Goal: Task Accomplishment & Management: Manage account settings

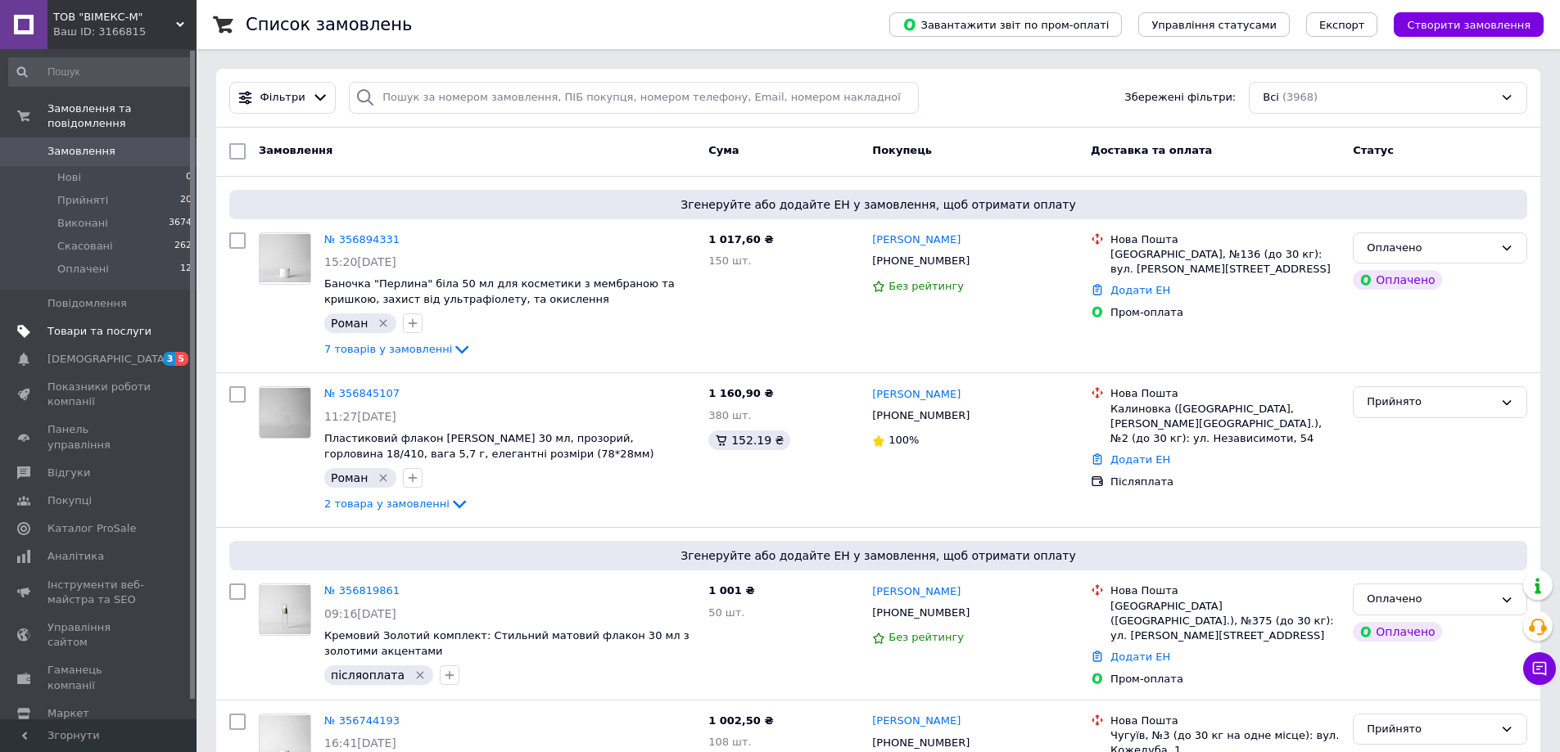
click at [121, 324] on span "Товари та послуги" at bounding box center [99, 331] width 104 height 15
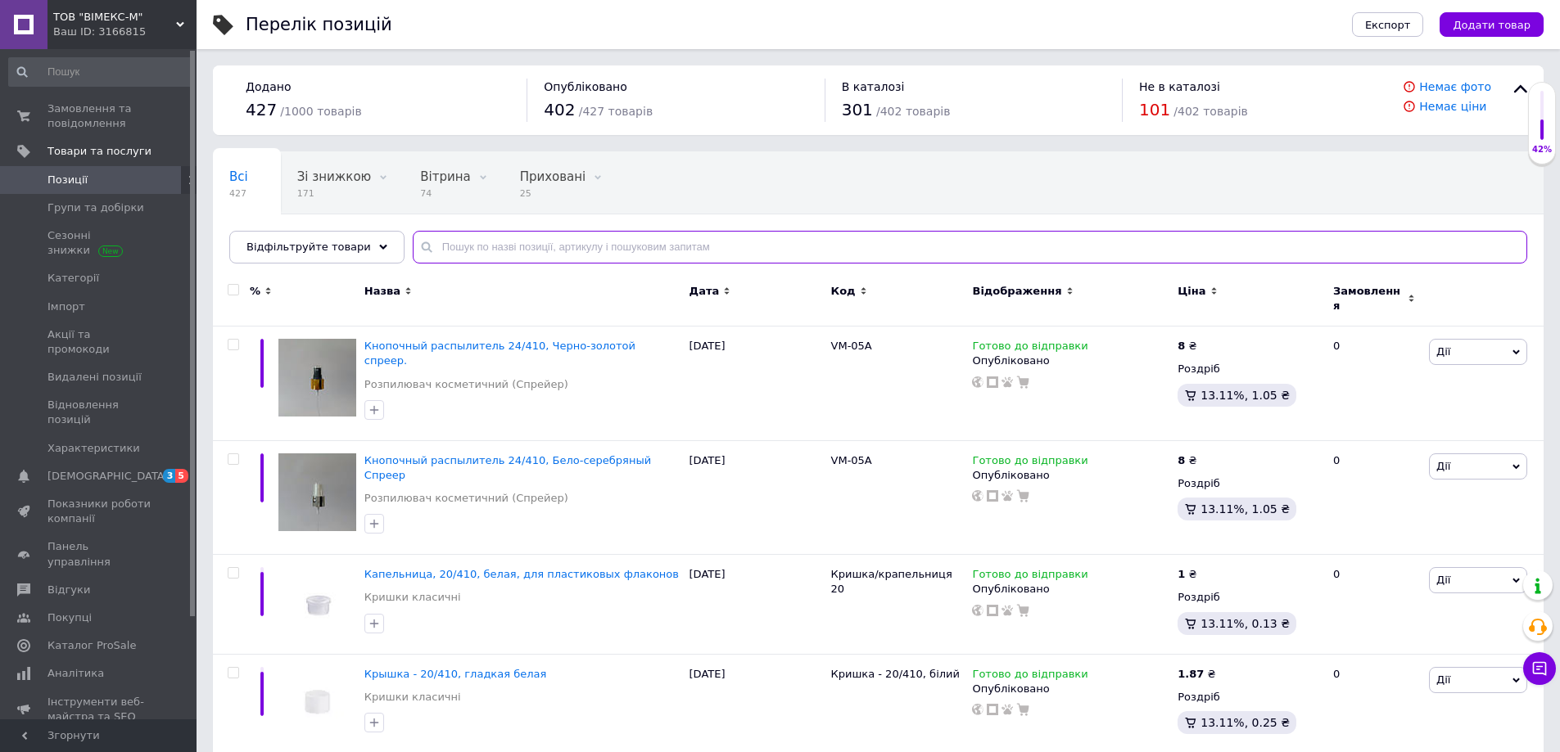
click at [482, 244] on input "text" at bounding box center [970, 247] width 1114 height 33
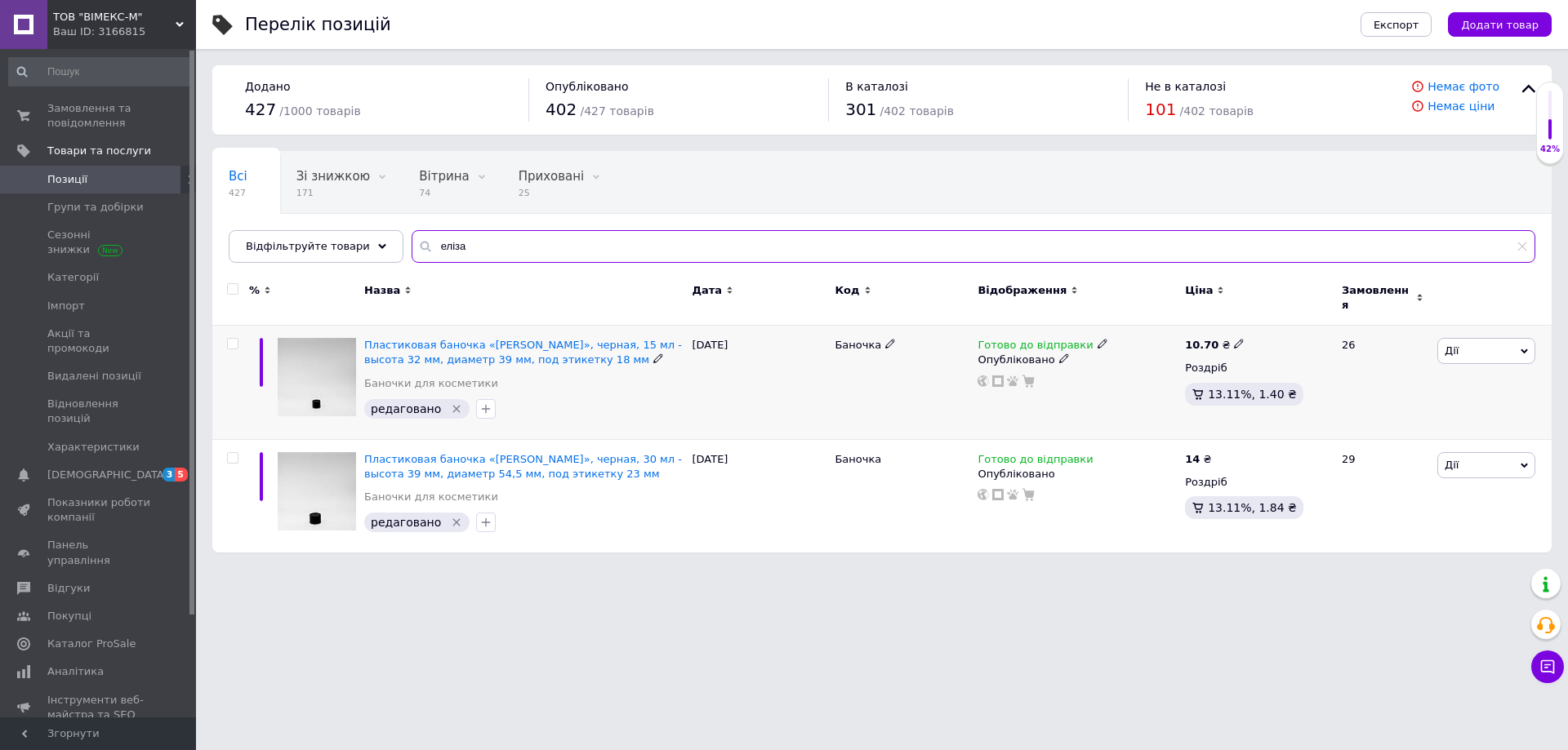
type input "еліза"
click at [1097, 339] on icon at bounding box center [1102, 344] width 10 height 10
click at [1151, 384] on li "Немає в наявності" at bounding box center [1186, 395] width 156 height 23
click at [836, 404] on div "Баночка" at bounding box center [902, 383] width 143 height 115
click at [92, 126] on span "Замовлення та повідомлення" at bounding box center [99, 116] width 104 height 29
